Goal: Transaction & Acquisition: Purchase product/service

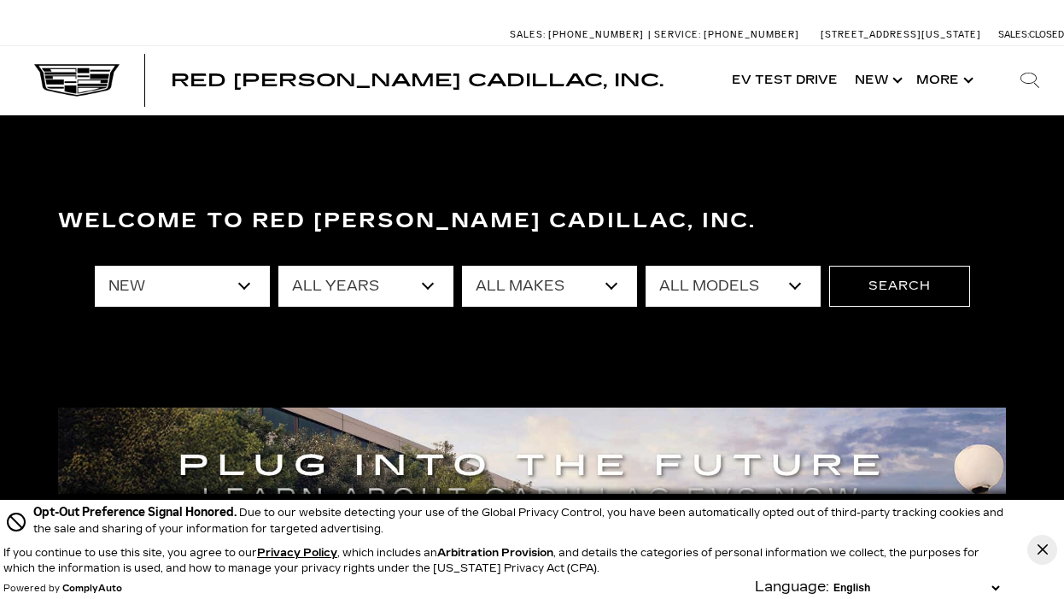
select select "New"
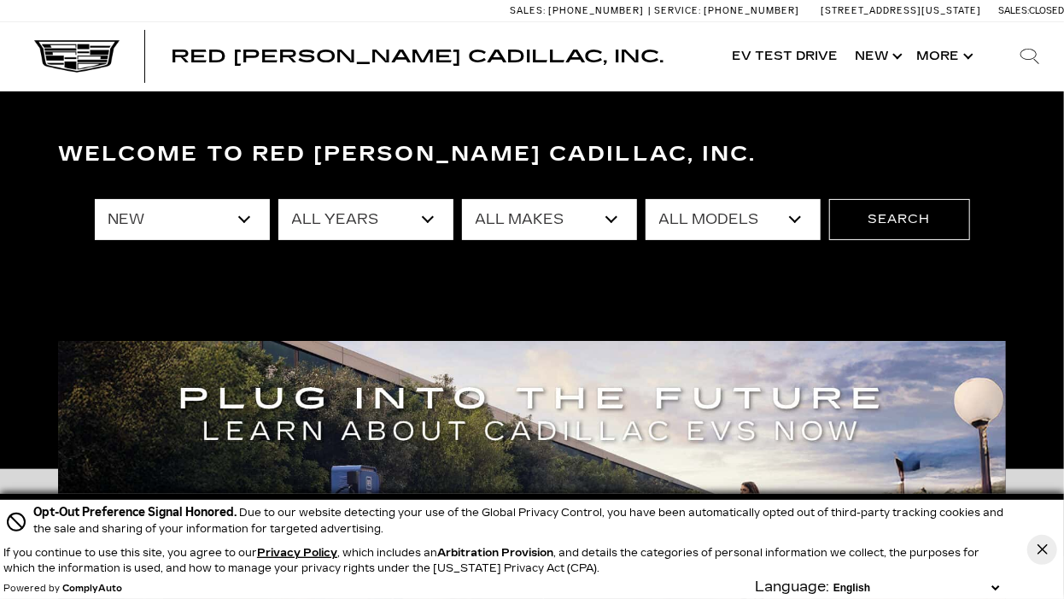
click at [372, 209] on select "All Years 2026 2025 2024" at bounding box center [365, 219] width 175 height 41
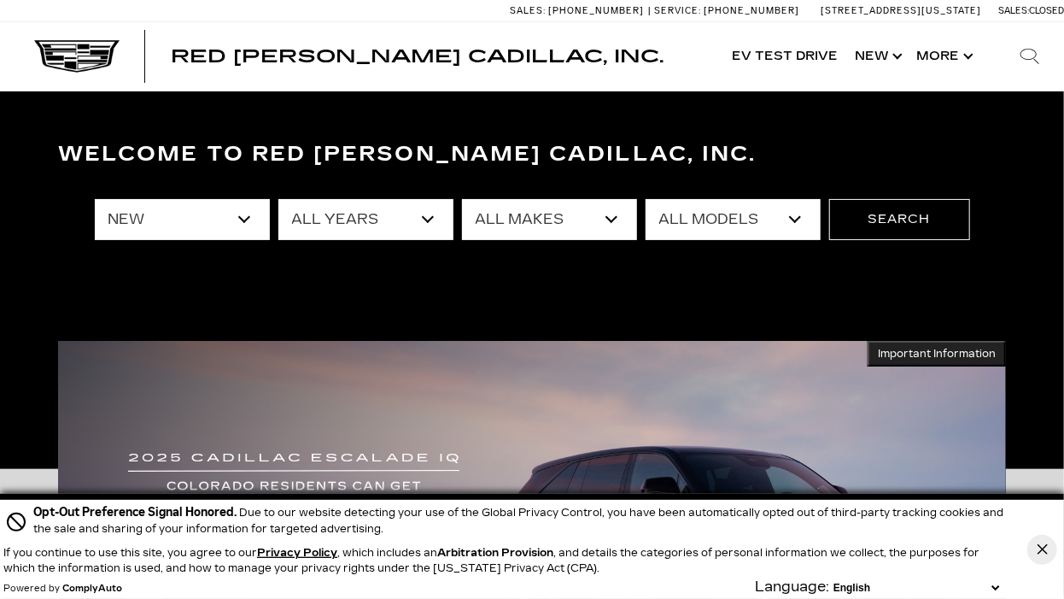
select select "2026"
click at [278, 199] on select "All Years 2026 2025 2024" at bounding box center [365, 219] width 175 height 41
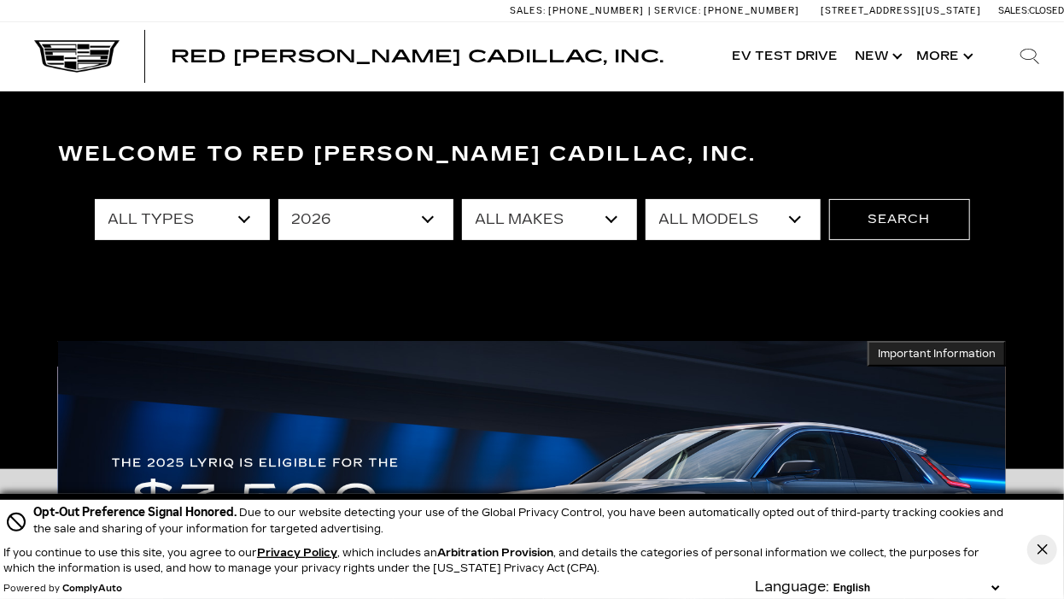
click at [553, 214] on select "All Makes Cadillac" at bounding box center [549, 219] width 175 height 41
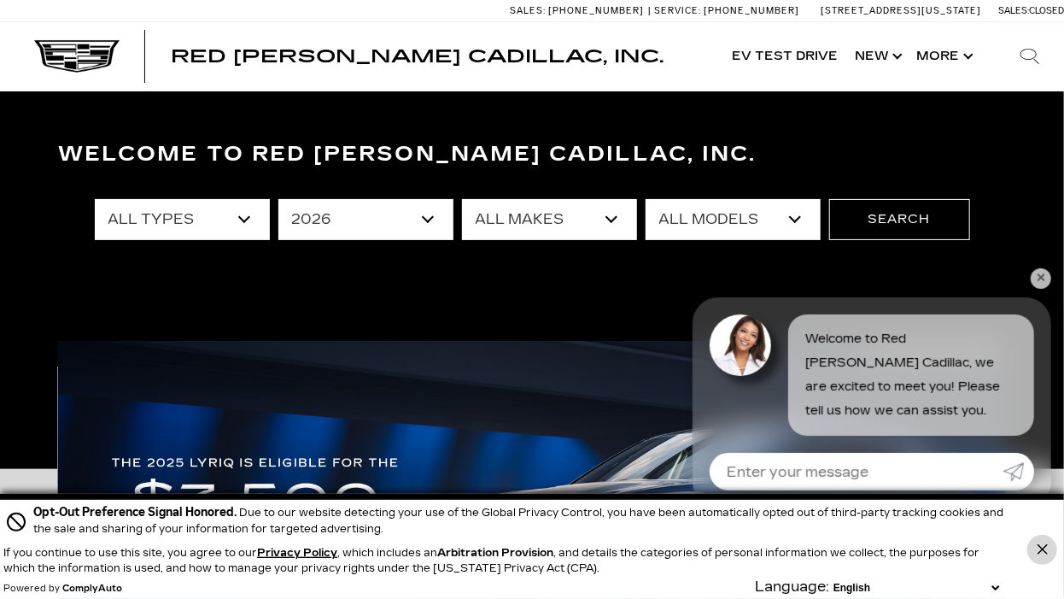
click at [1046, 548] on icon "Close Button" at bounding box center [1042, 549] width 10 height 10
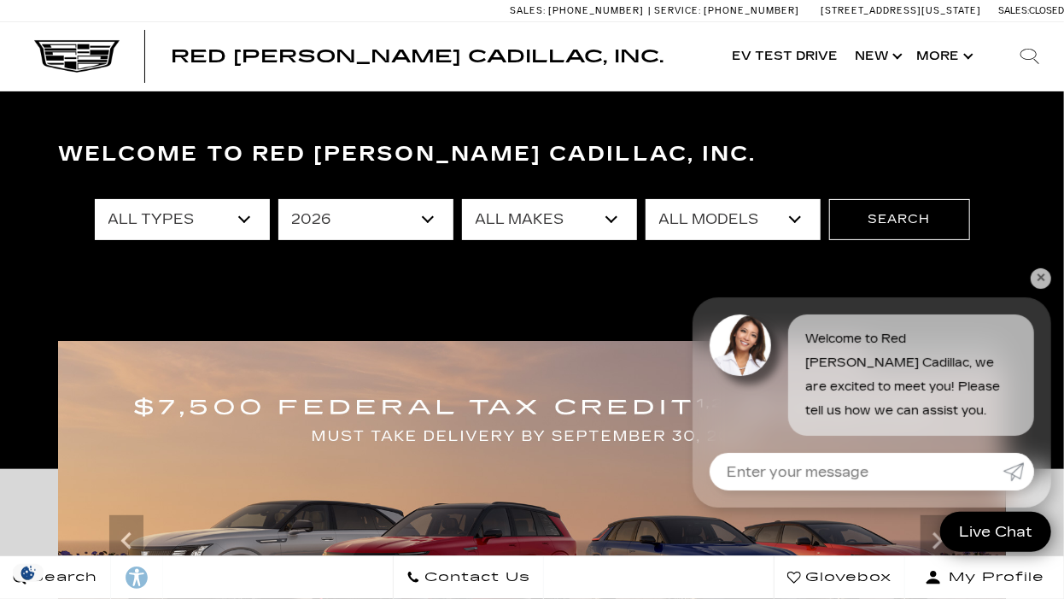
click at [529, 208] on select "All Makes Cadillac" at bounding box center [549, 219] width 175 height 41
click at [567, 222] on select "All Makes Cadillac" at bounding box center [549, 219] width 175 height 41
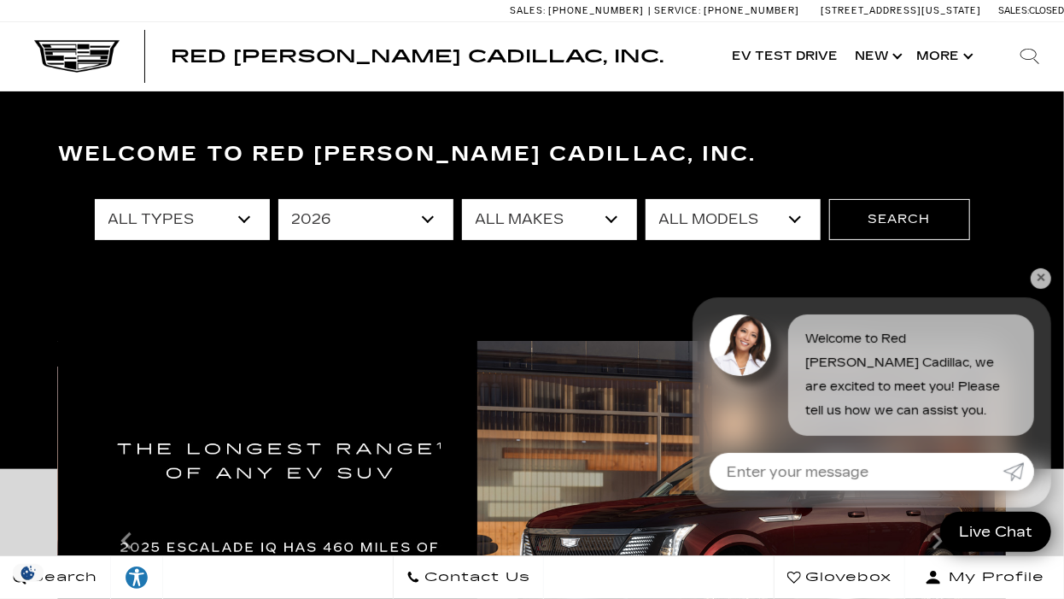
click at [756, 218] on select "All Models Escalade ESV ESCALADE IQ ESCALADE IQL LYRIQ VISTIQ" at bounding box center [733, 219] width 175 height 41
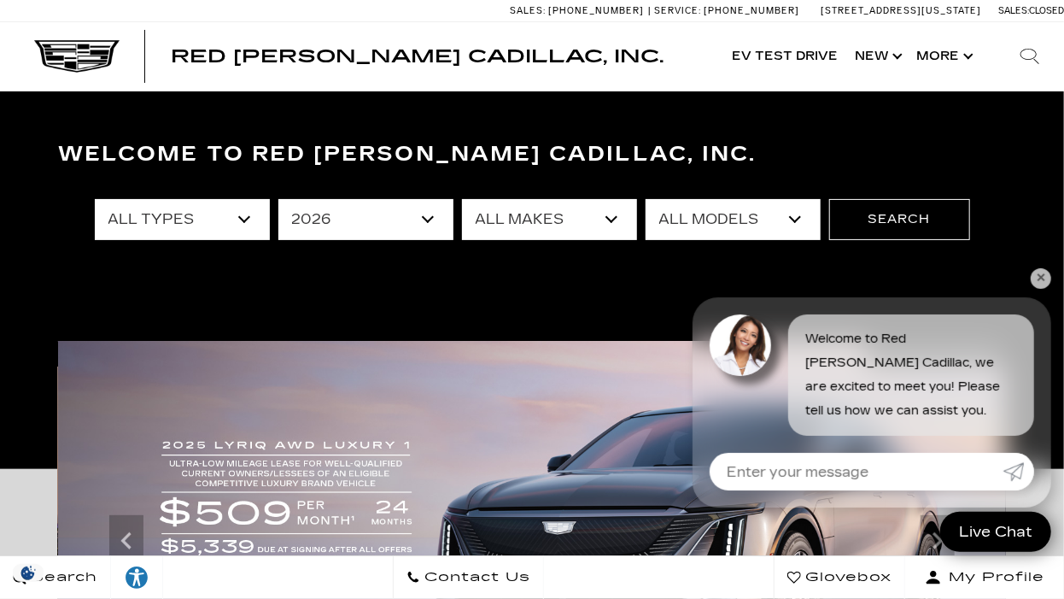
select select "ESCALADE IQL"
click at [646, 199] on select "All Models Escalade ESV ESCALADE IQ ESCALADE IQL LYRIQ VISTIQ" at bounding box center [733, 219] width 175 height 41
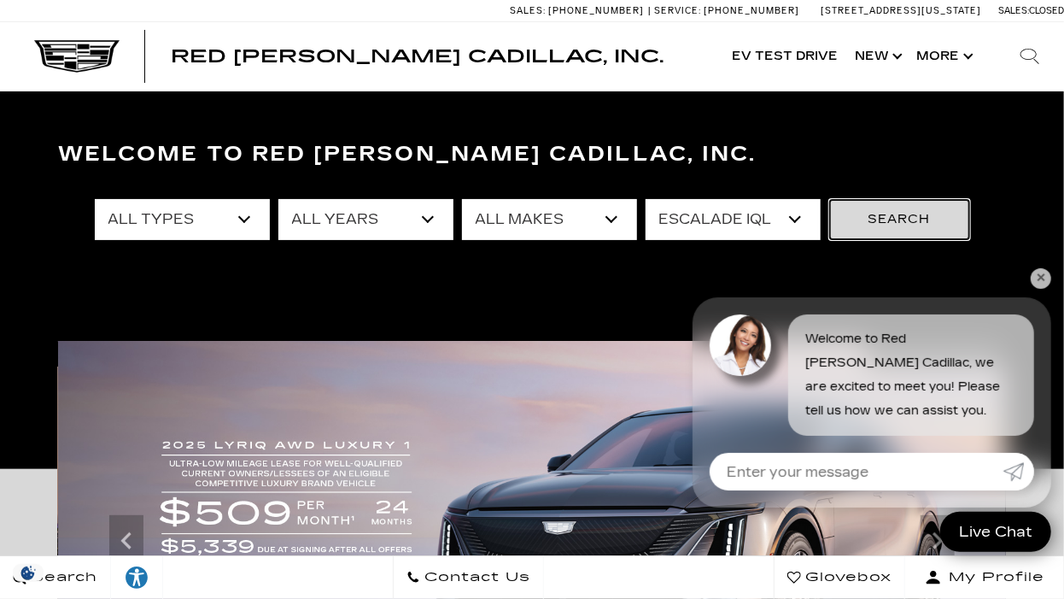
click at [894, 213] on button "Search" at bounding box center [899, 219] width 141 height 41
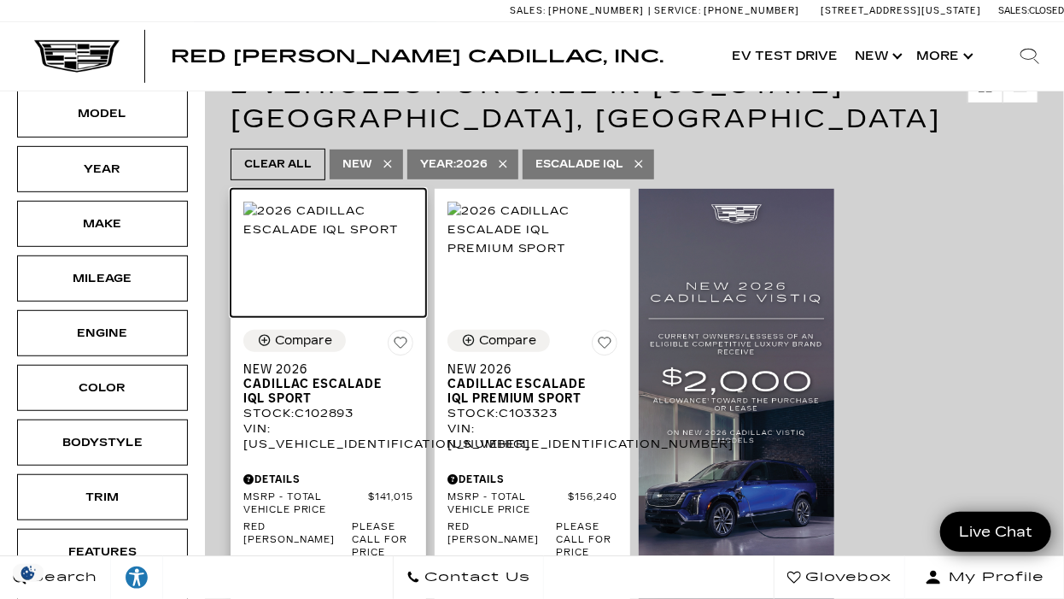
click at [342, 218] on img at bounding box center [328, 221] width 170 height 38
click at [335, 214] on img at bounding box center [328, 221] width 170 height 38
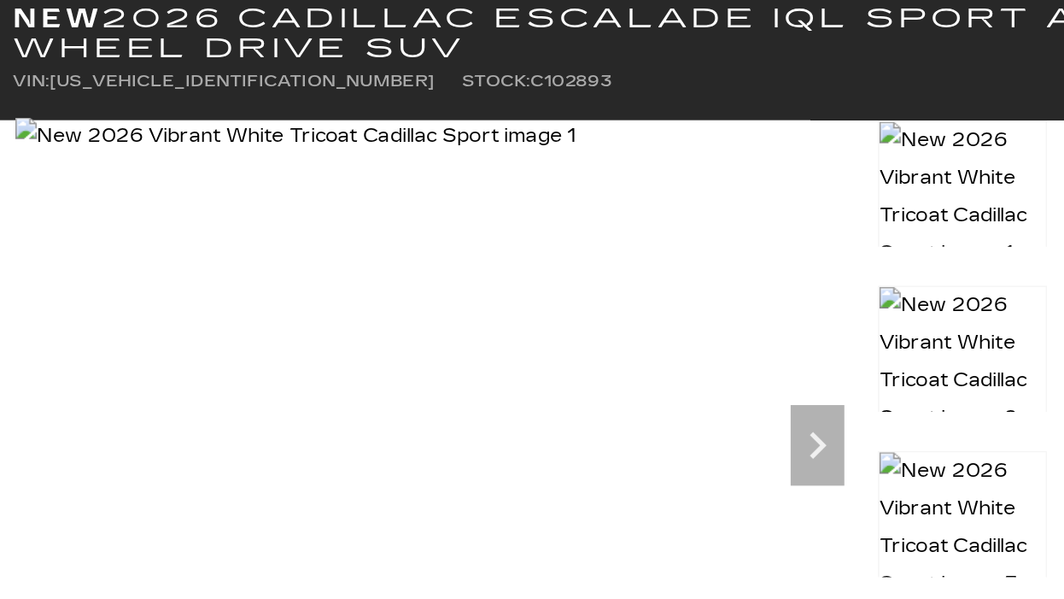
scroll to position [17, 0]
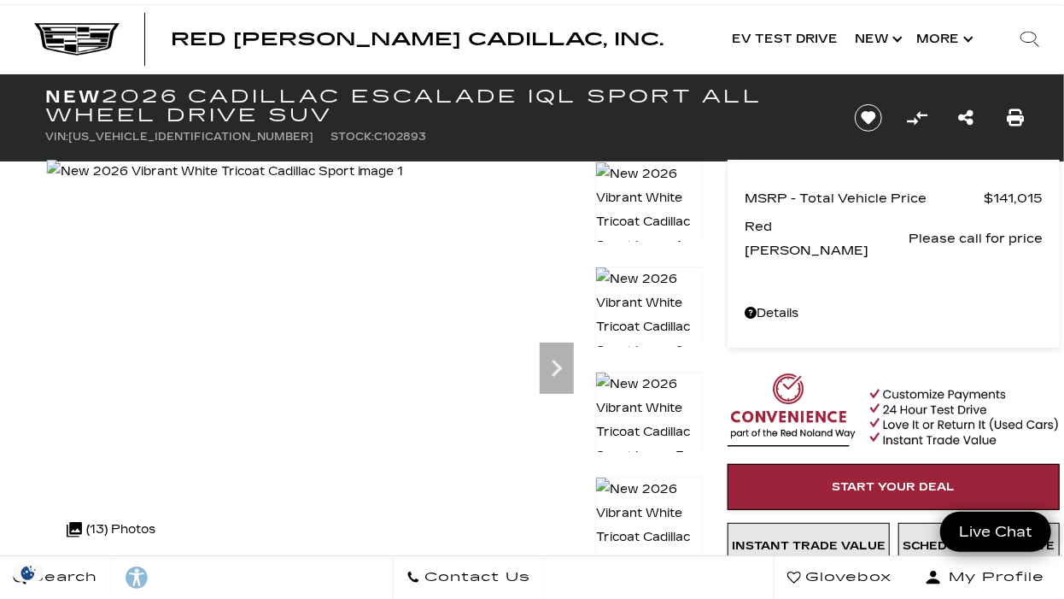
click at [861, 108] on icon "Save vehicle" at bounding box center [868, 118] width 30 height 28
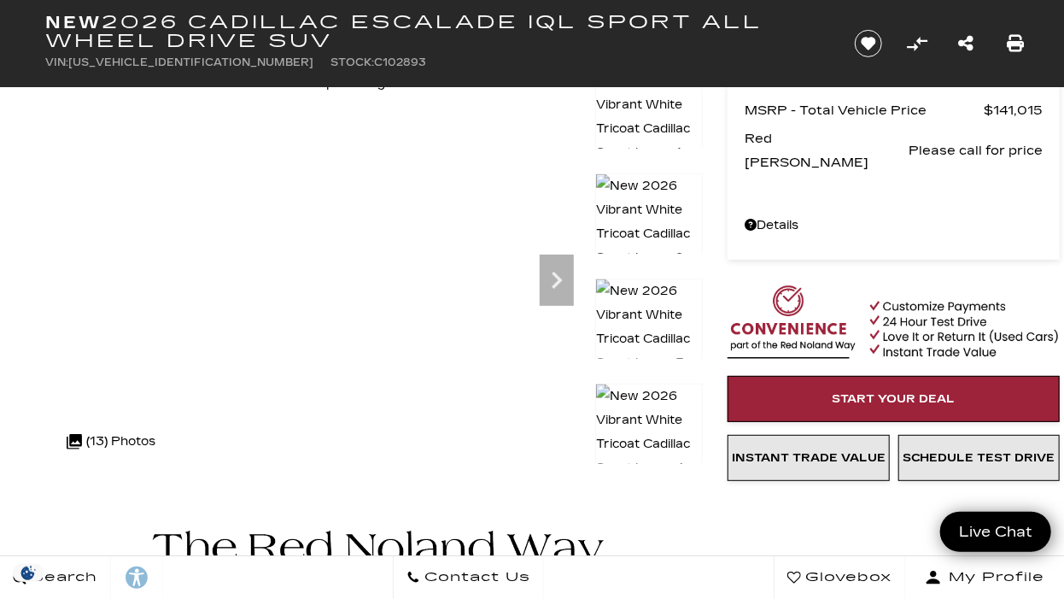
scroll to position [268, 0]
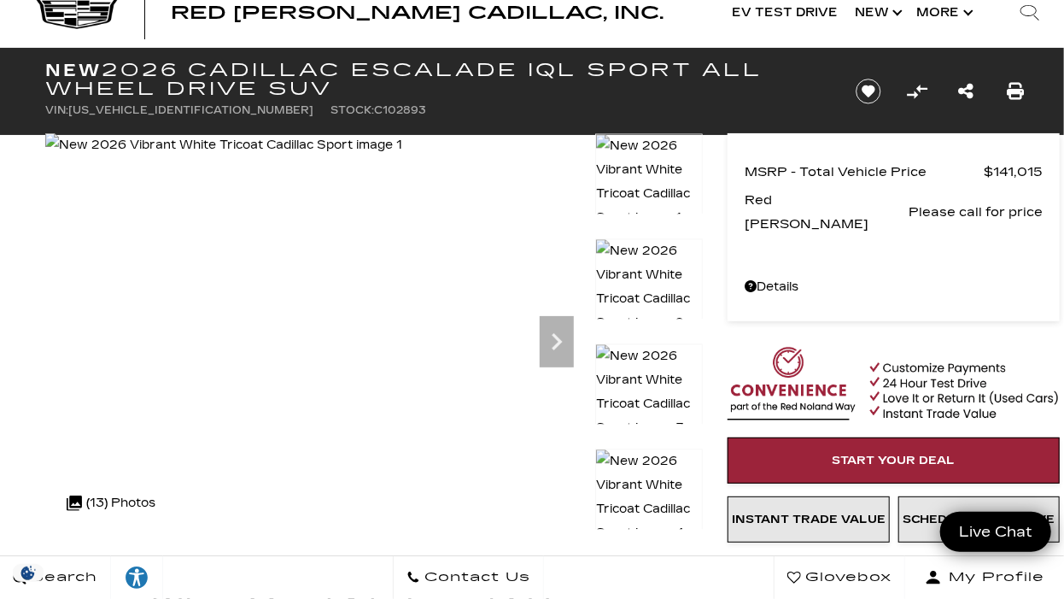
scroll to position [42, 0]
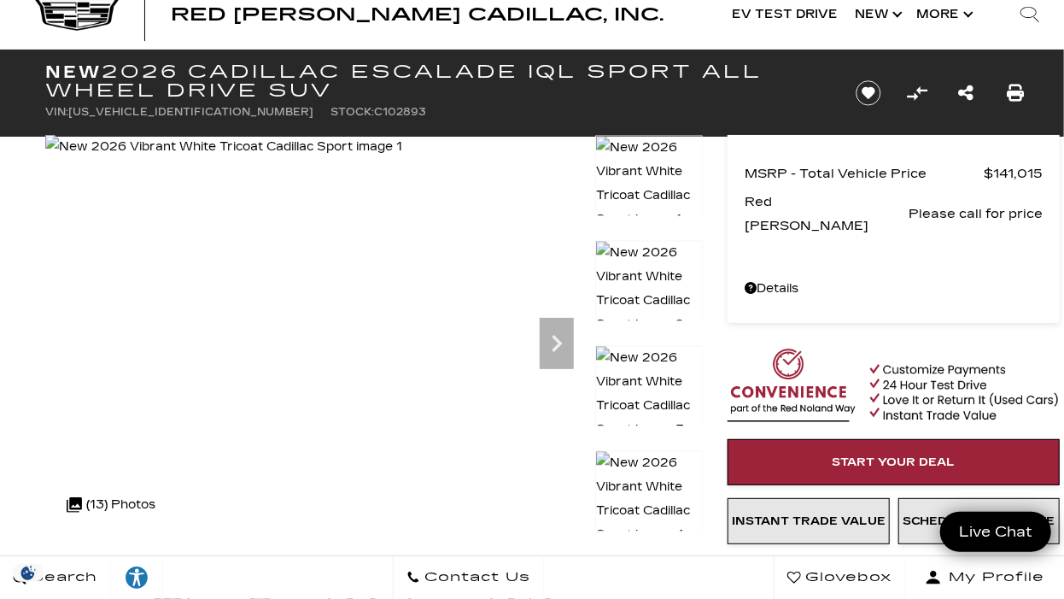
click at [560, 342] on icon "Next" at bounding box center [557, 343] width 10 height 17
click at [663, 482] on img at bounding box center [649, 498] width 108 height 97
click at [249, 159] on img at bounding box center [225, 147] width 360 height 24
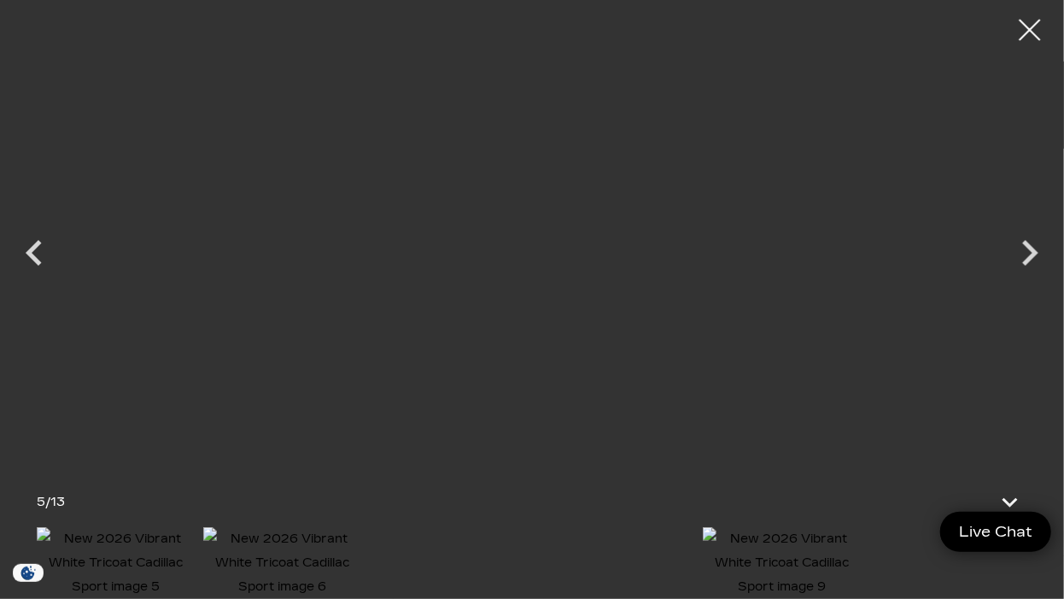
scroll to position [27, 0]
click at [1026, 26] on div at bounding box center [1030, 30] width 45 height 45
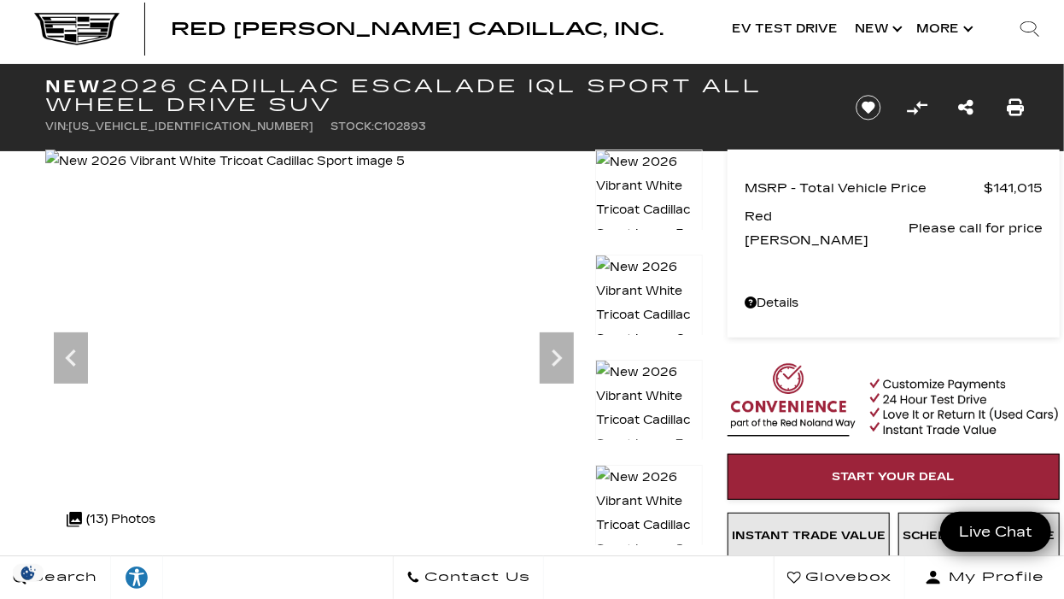
click at [226, 173] on img at bounding box center [225, 161] width 360 height 24
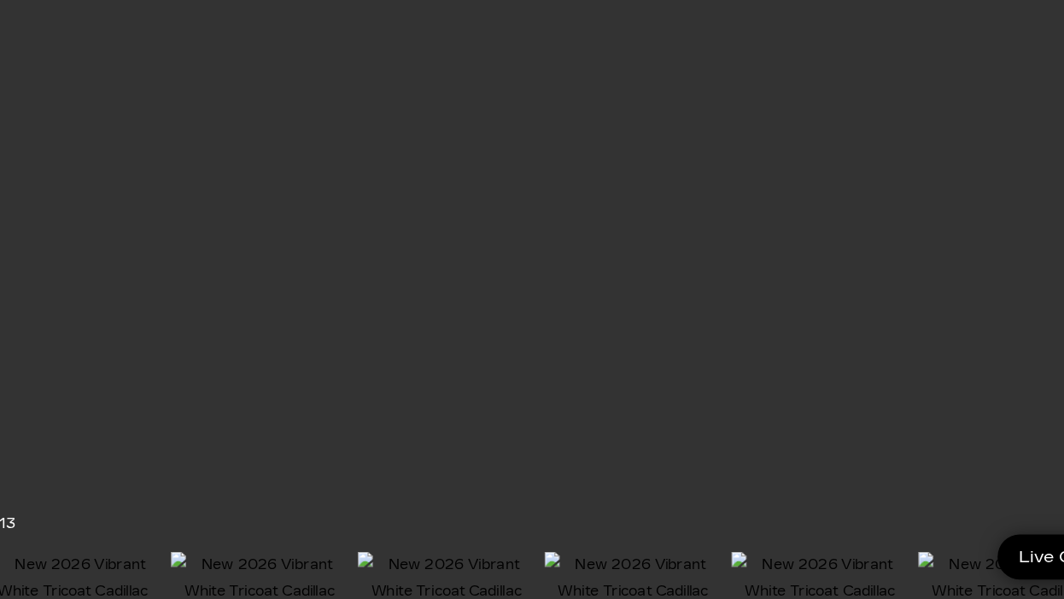
scroll to position [0, 0]
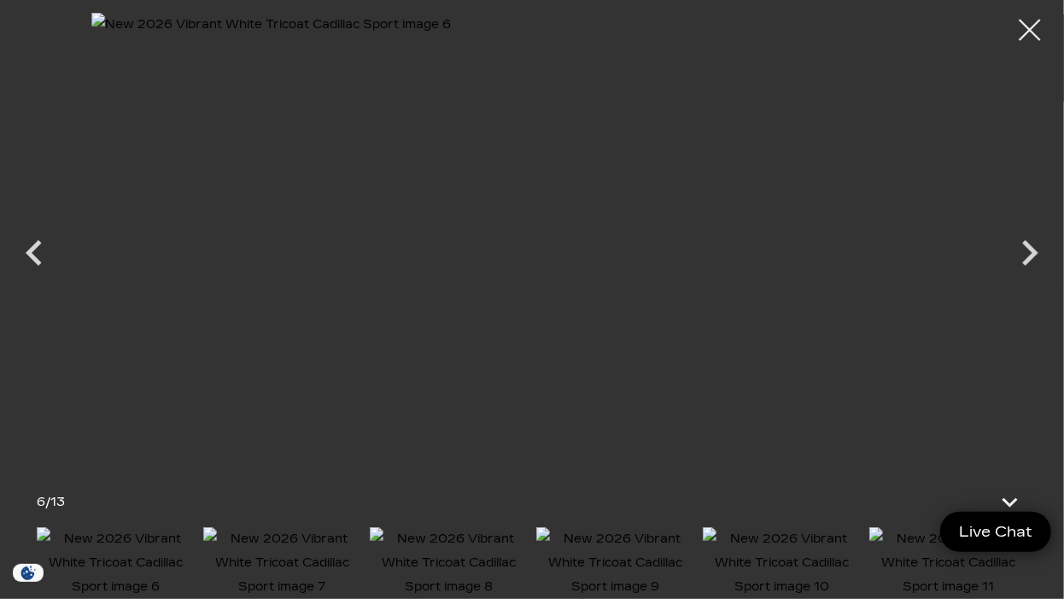
scroll to position [66, 0]
click at [20, 240] on icon "Previous" at bounding box center [34, 252] width 51 height 51
click at [32, 246] on icon "Previous" at bounding box center [34, 253] width 16 height 26
click at [37, 251] on icon "Previous" at bounding box center [34, 252] width 51 height 51
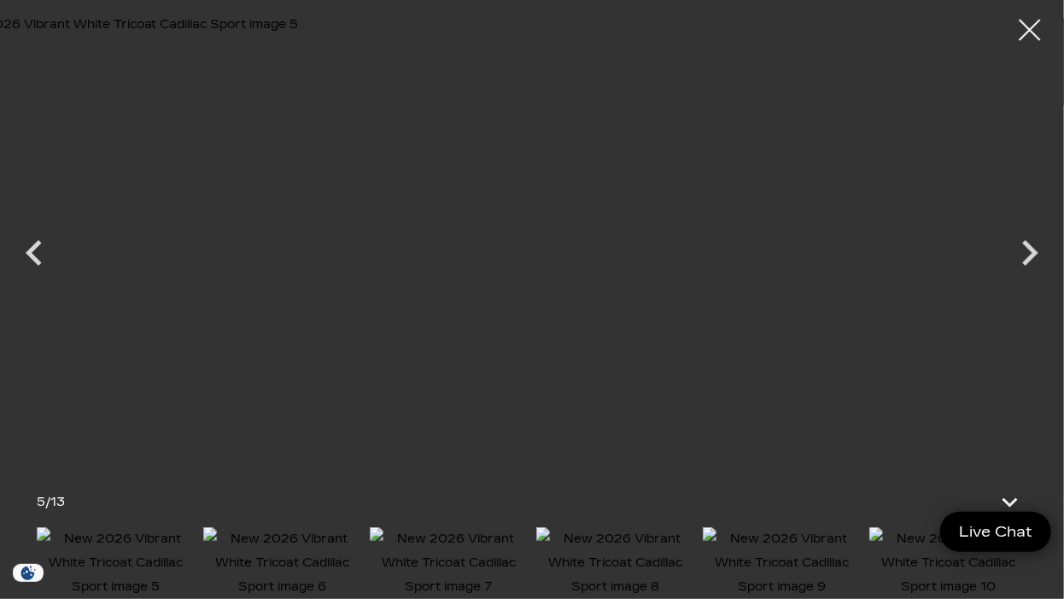
click at [565, 235] on img at bounding box center [385, 237] width 893 height 449
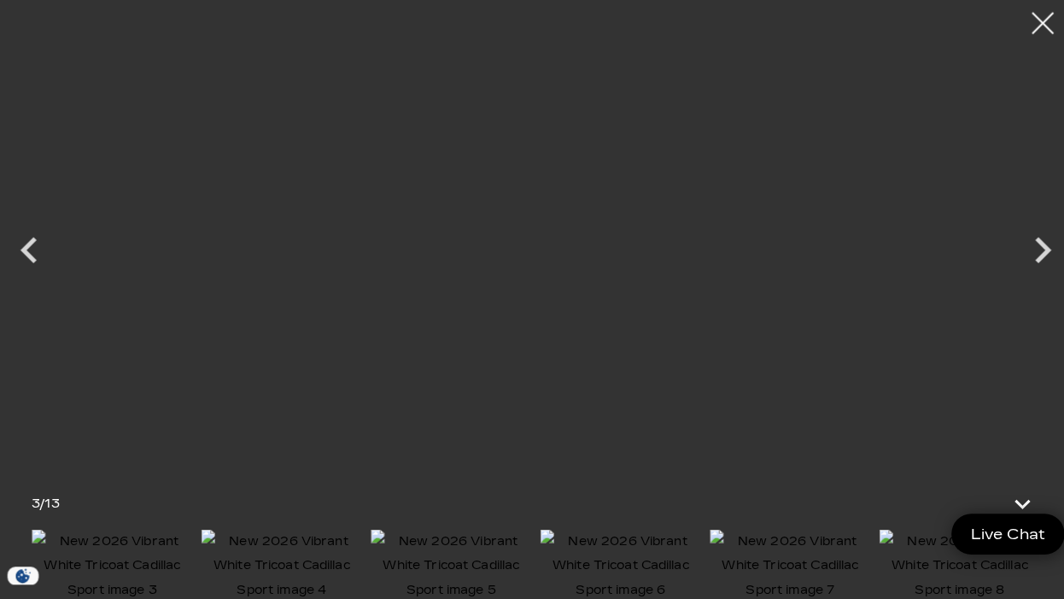
scroll to position [89, 0]
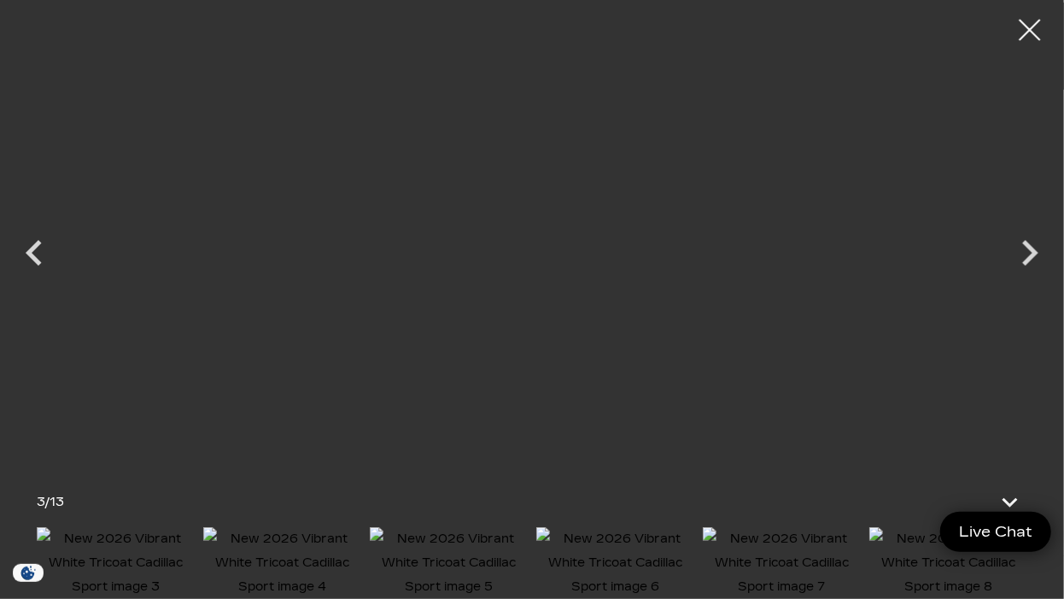
click at [465, 545] on img at bounding box center [449, 563] width 158 height 72
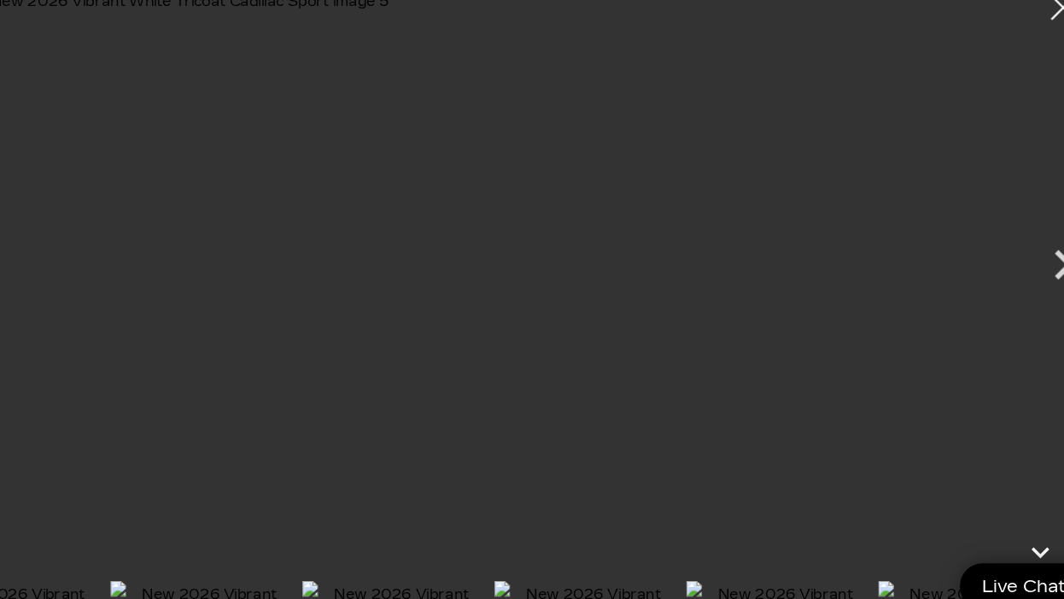
scroll to position [88, 0]
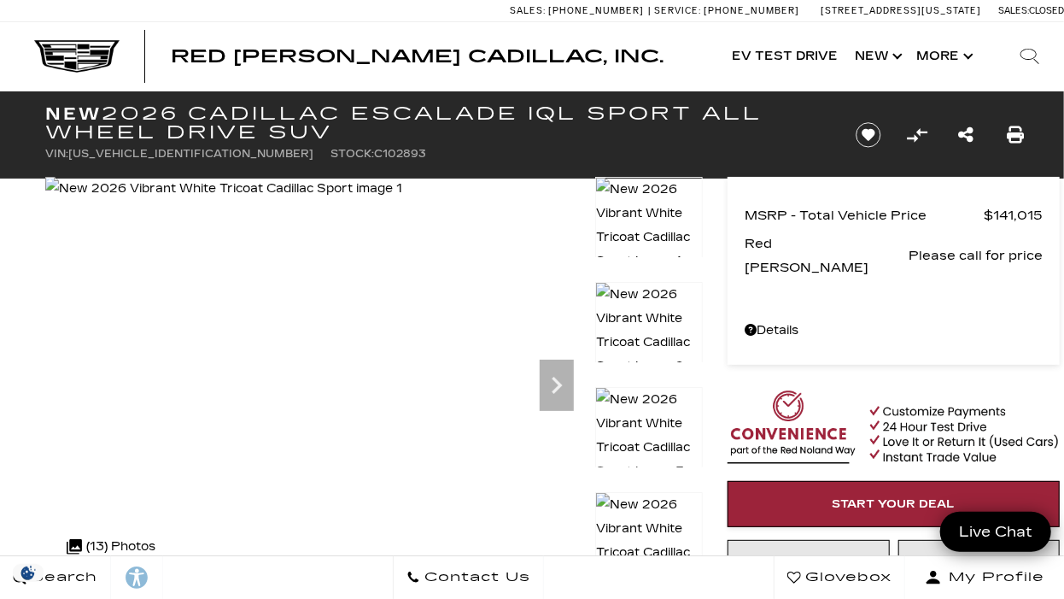
click at [374, 201] on img at bounding box center [223, 189] width 357 height 24
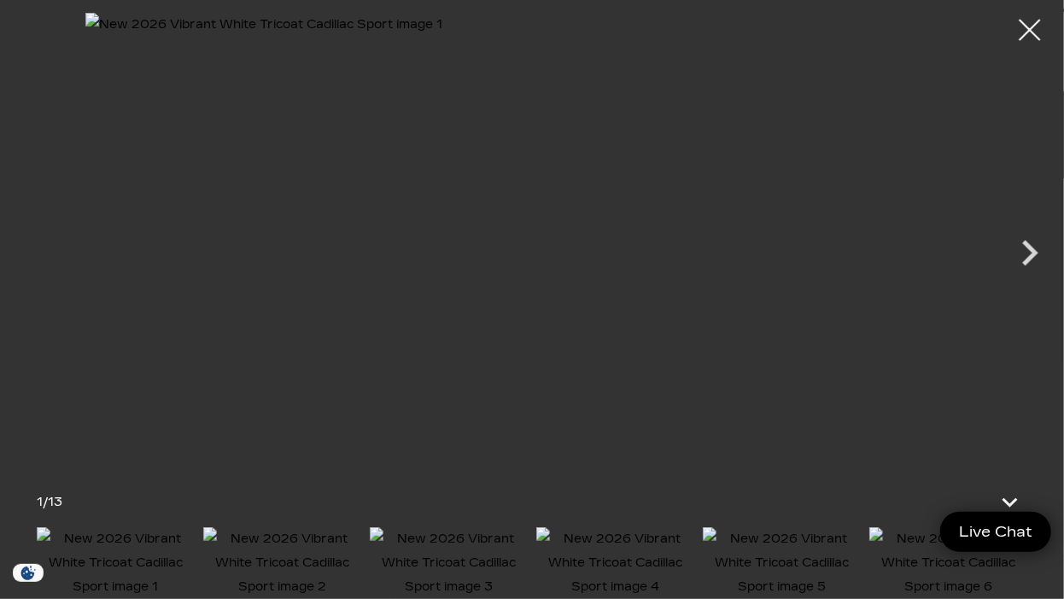
click at [800, 547] on img at bounding box center [782, 563] width 158 height 72
click at [764, 549] on img at bounding box center [782, 563] width 158 height 72
click at [1021, 254] on icon "Next" at bounding box center [1029, 252] width 51 height 51
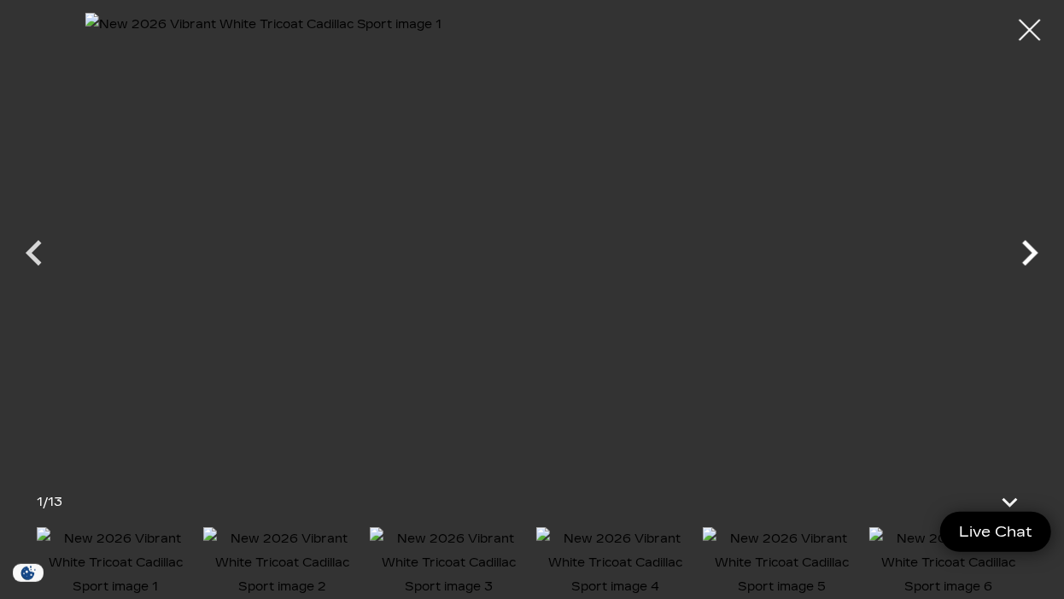
click at [779, 540] on img at bounding box center [782, 563] width 158 height 72
click at [131, 548] on img at bounding box center [116, 563] width 158 height 72
